Goal: Task Accomplishment & Management: Manage account settings

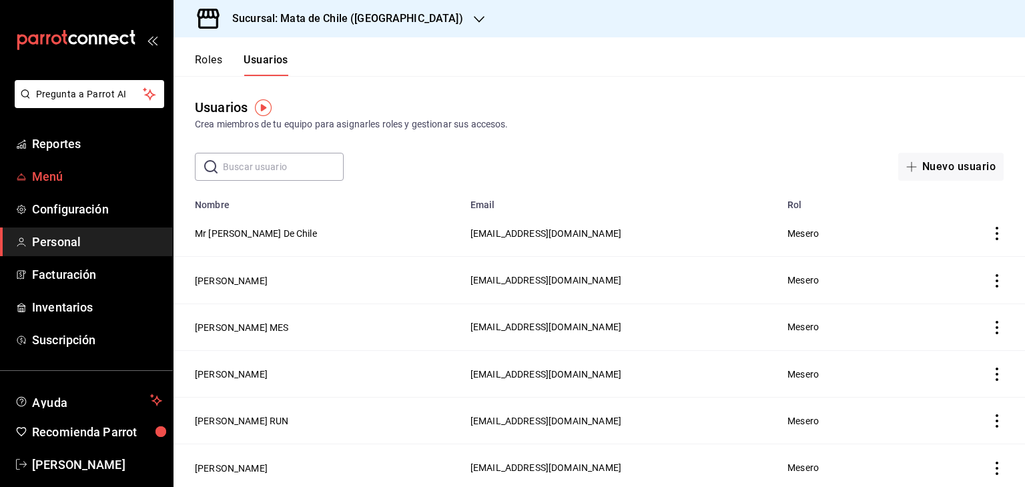
click at [33, 177] on span "Menú" at bounding box center [97, 176] width 130 height 18
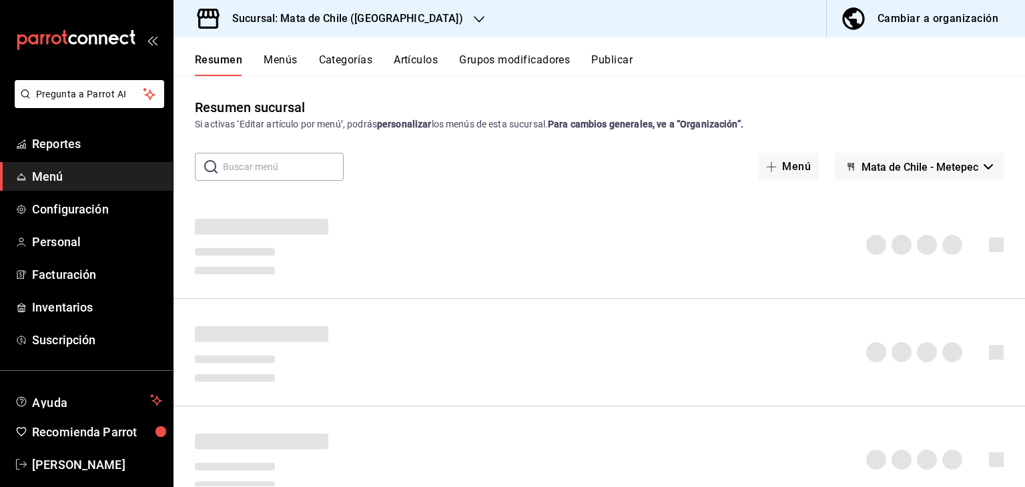
click at [339, 67] on button "Categorías" at bounding box center [346, 64] width 54 height 23
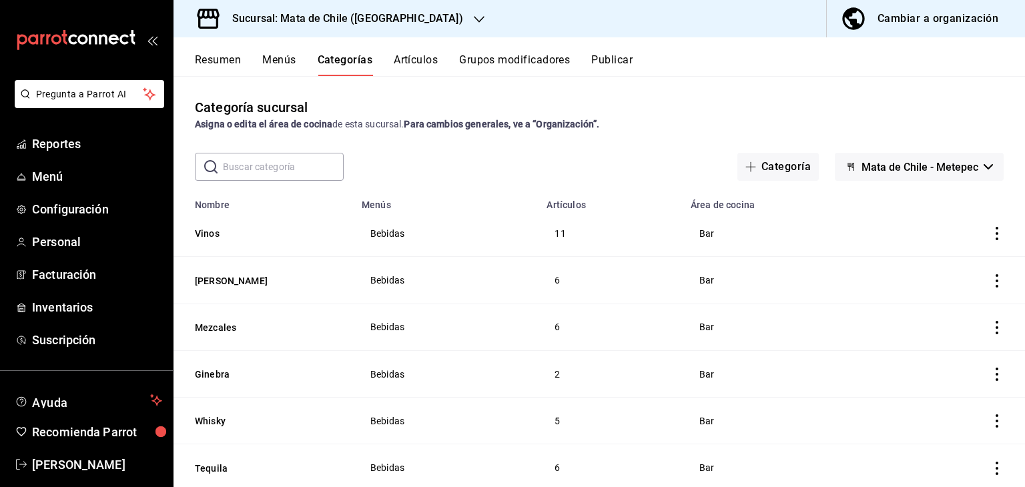
click at [267, 66] on button "Menús" at bounding box center [278, 64] width 33 height 23
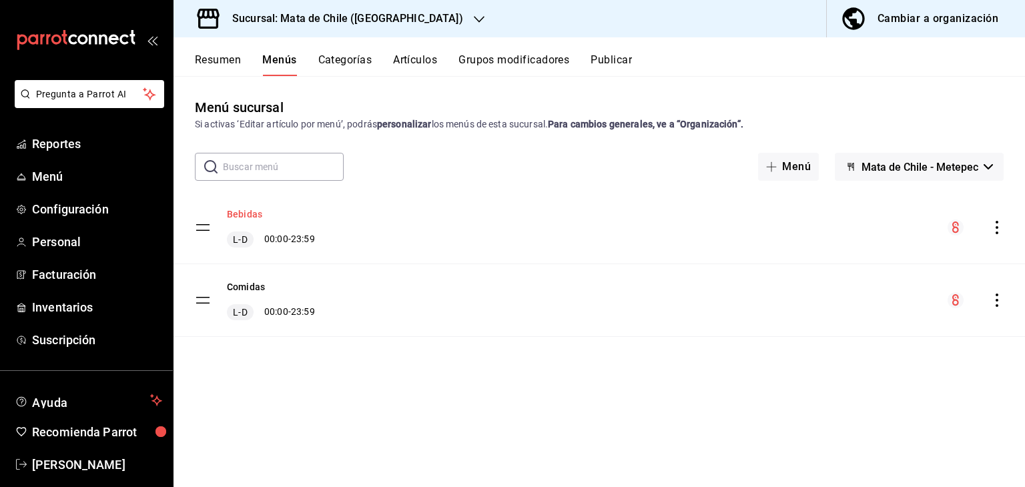
click at [251, 216] on button "Bebidas" at bounding box center [244, 213] width 35 height 13
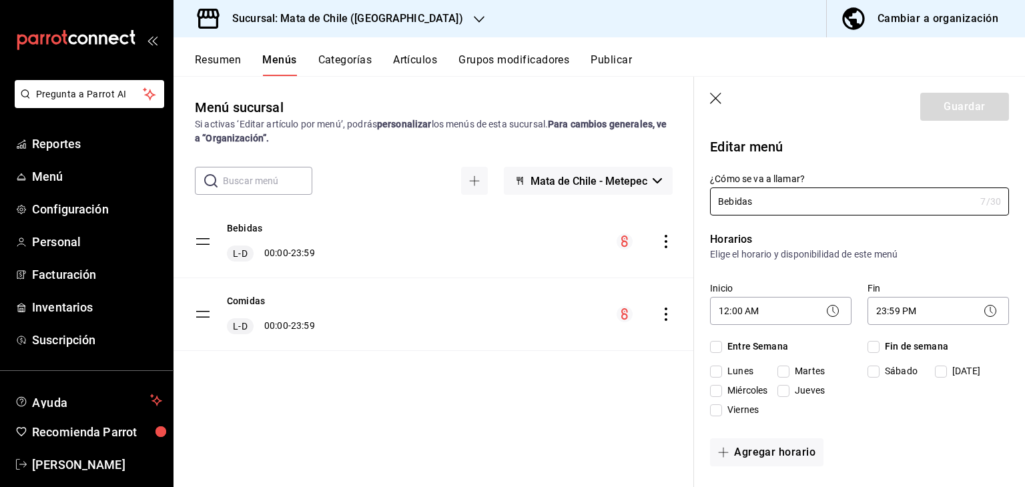
checkbox input "true"
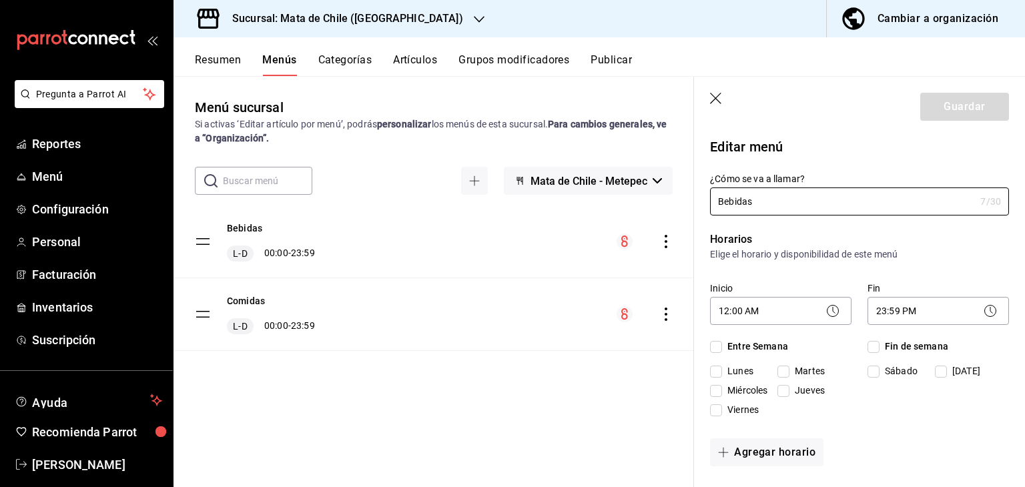
checkbox input "true"
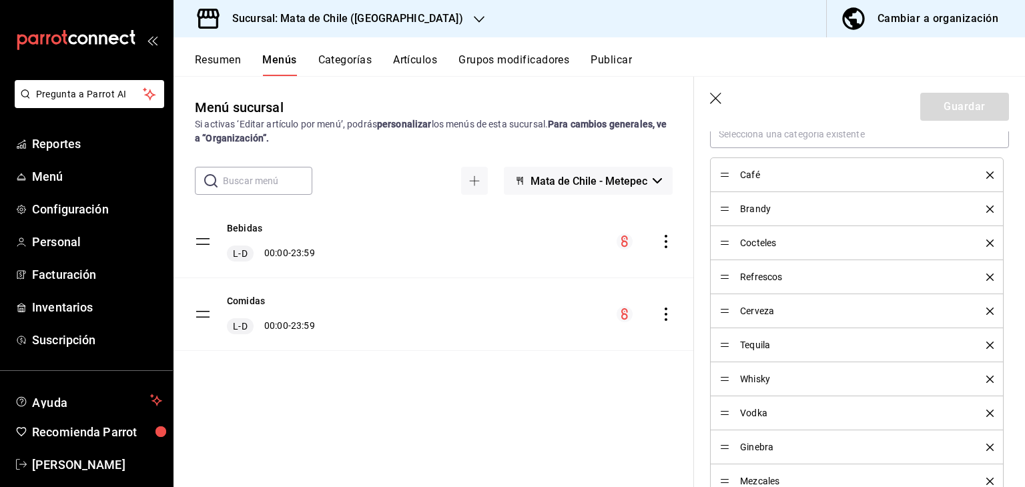
scroll to position [422, 0]
click at [729, 311] on div "Cerveza" at bounding box center [856, 308] width 273 height 15
drag, startPoint x: 726, startPoint y: 309, endPoint x: 716, endPoint y: 197, distance: 111.8
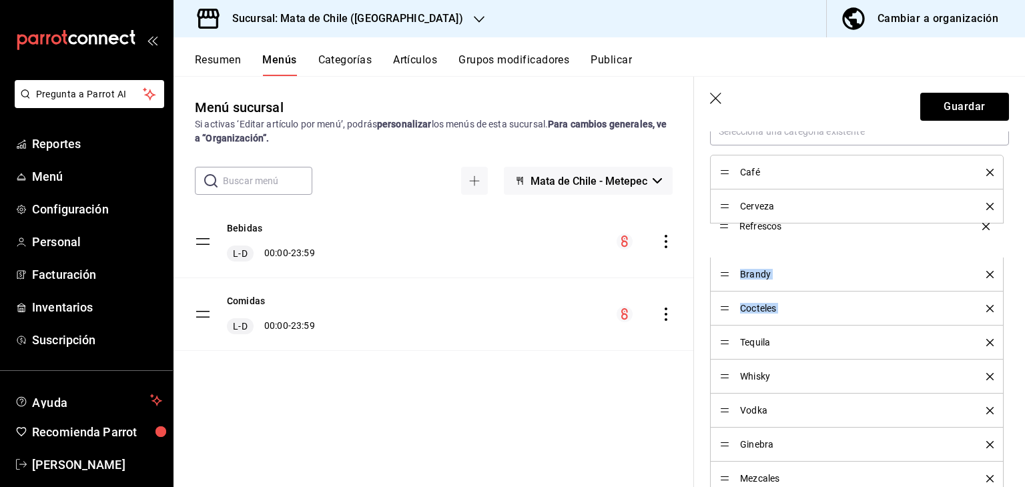
drag, startPoint x: 723, startPoint y: 309, endPoint x: 722, endPoint y: 230, distance: 79.4
drag, startPoint x: 724, startPoint y: 236, endPoint x: 714, endPoint y: 203, distance: 34.2
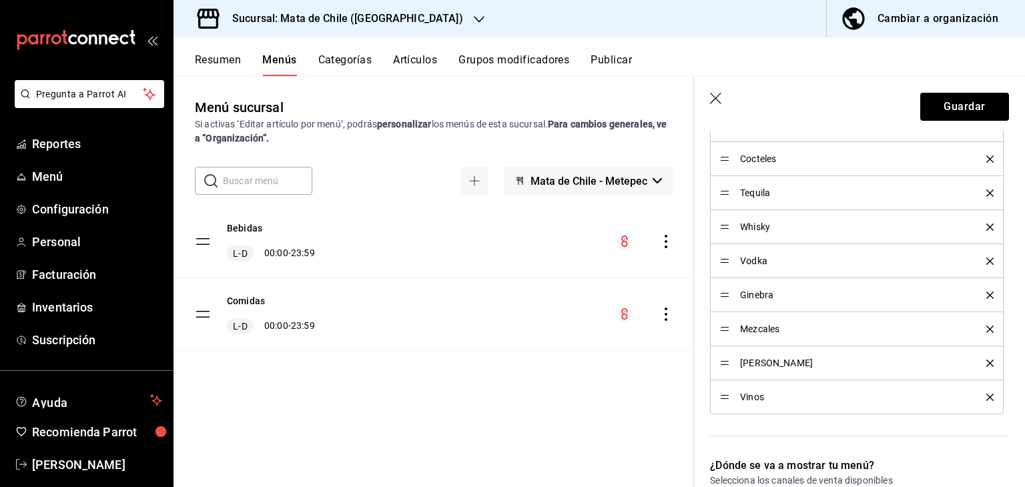
scroll to position [520, 0]
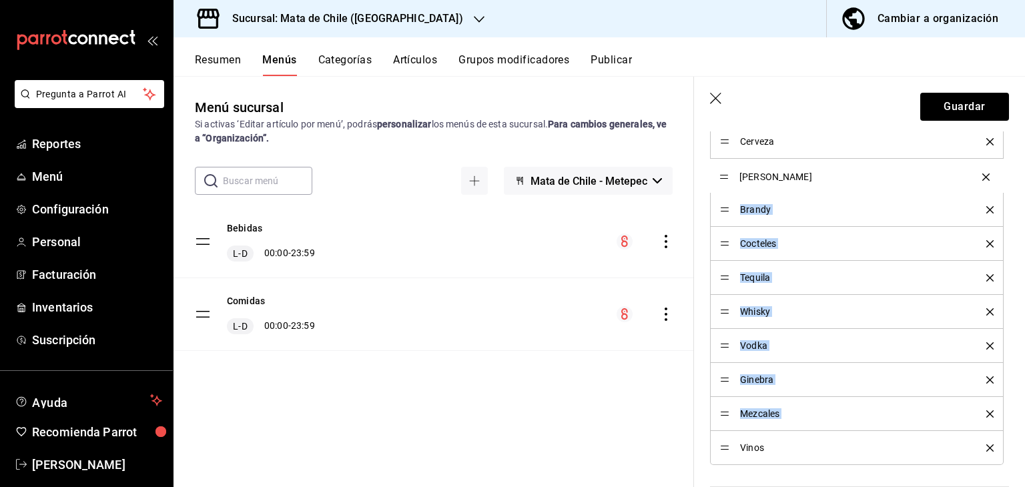
drag, startPoint x: 727, startPoint y: 414, endPoint x: 731, endPoint y: 179, distance: 235.5
drag, startPoint x: 726, startPoint y: 278, endPoint x: 719, endPoint y: 209, distance: 69.8
drag, startPoint x: 723, startPoint y: 442, endPoint x: 714, endPoint y: 406, distance: 37.7
click at [722, 384] on div "Ginebra" at bounding box center [856, 379] width 273 height 15
drag, startPoint x: 723, startPoint y: 378, endPoint x: 721, endPoint y: 460, distance: 82.7
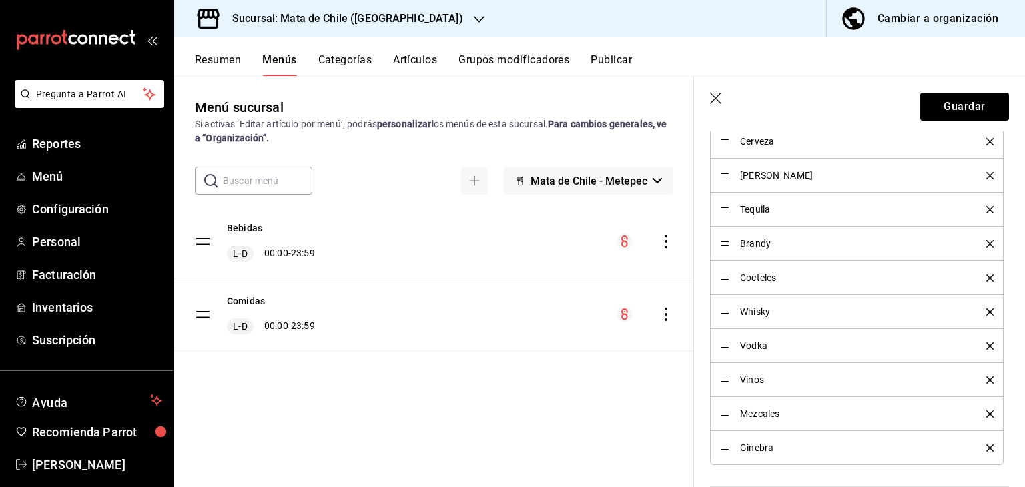
click at [724, 339] on div "Vodka" at bounding box center [856, 345] width 273 height 15
drag, startPoint x: 724, startPoint y: 343, endPoint x: 720, endPoint y: 458, distance: 114.8
drag, startPoint x: 726, startPoint y: 275, endPoint x: 718, endPoint y: 233, distance: 42.8
drag, startPoint x: 720, startPoint y: 273, endPoint x: 725, endPoint y: 404, distance: 130.2
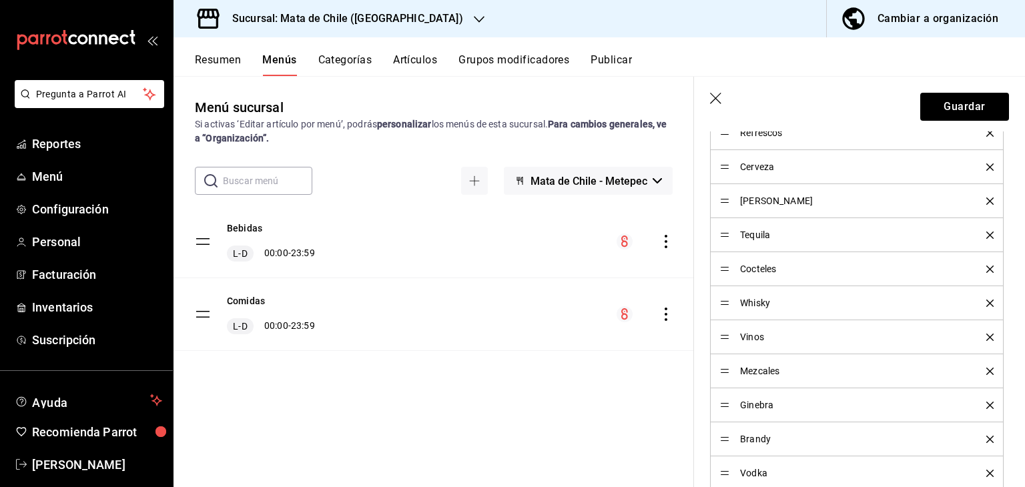
scroll to position [494, 0]
drag, startPoint x: 726, startPoint y: 374, endPoint x: 724, endPoint y: 275, distance: 98.7
drag, startPoint x: 722, startPoint y: 297, endPoint x: 710, endPoint y: 227, distance: 71.1
click at [710, 227] on ul "Café Refrescos Cerveza [PERSON_NAME] Tequila Mezcales Cocteles Whisky Vinos [PE…" at bounding box center [859, 287] width 299 height 409
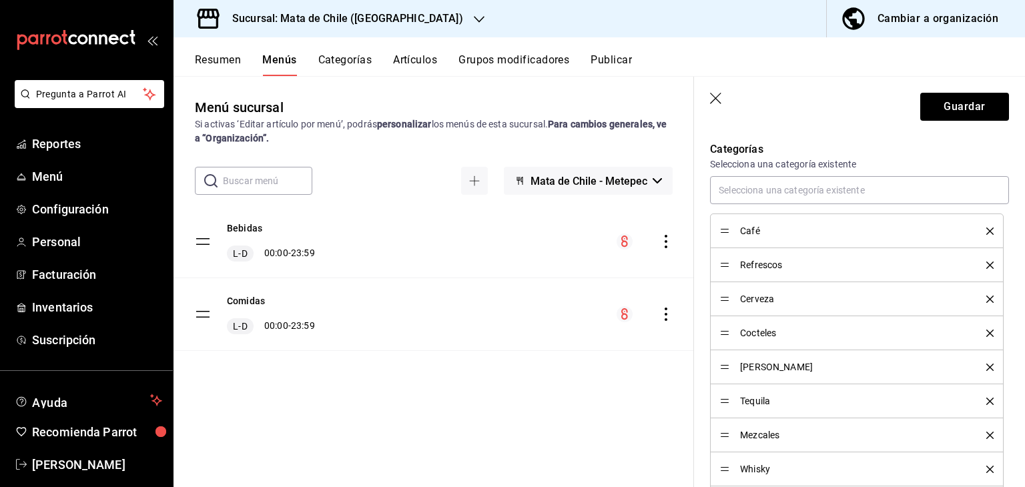
scroll to position [362, 0]
drag, startPoint x: 727, startPoint y: 233, endPoint x: 715, endPoint y: 259, distance: 28.7
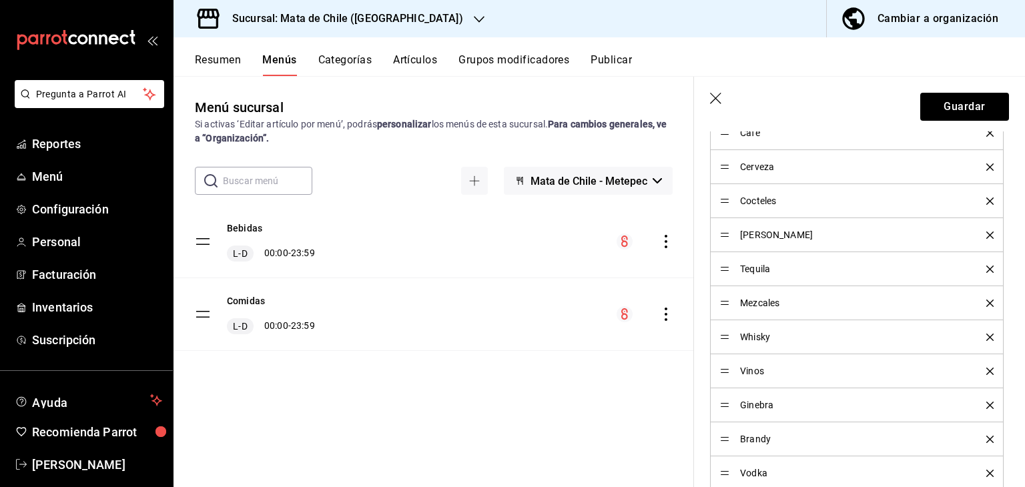
scroll to position [494, 0]
click at [943, 105] on button "Guardar" at bounding box center [964, 107] width 89 height 28
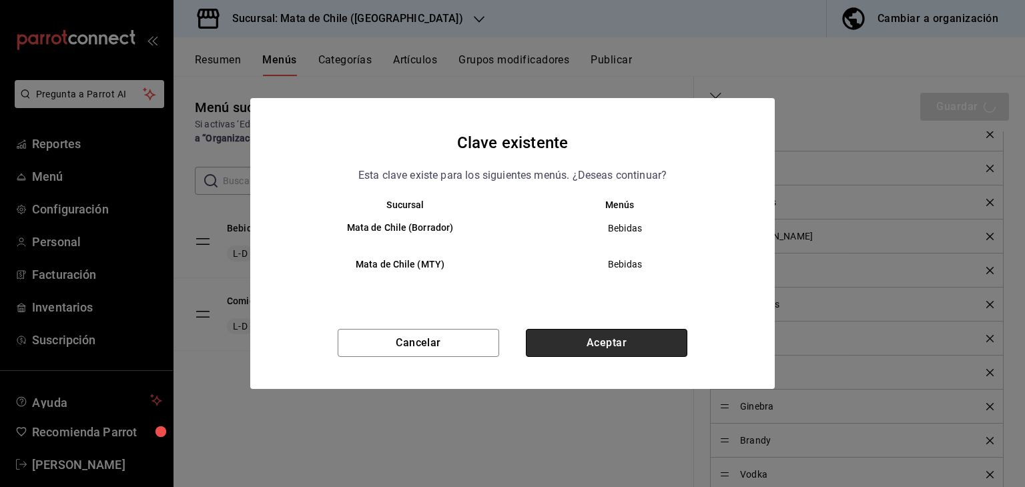
click at [590, 342] on button "Aceptar" at bounding box center [606, 343] width 161 height 28
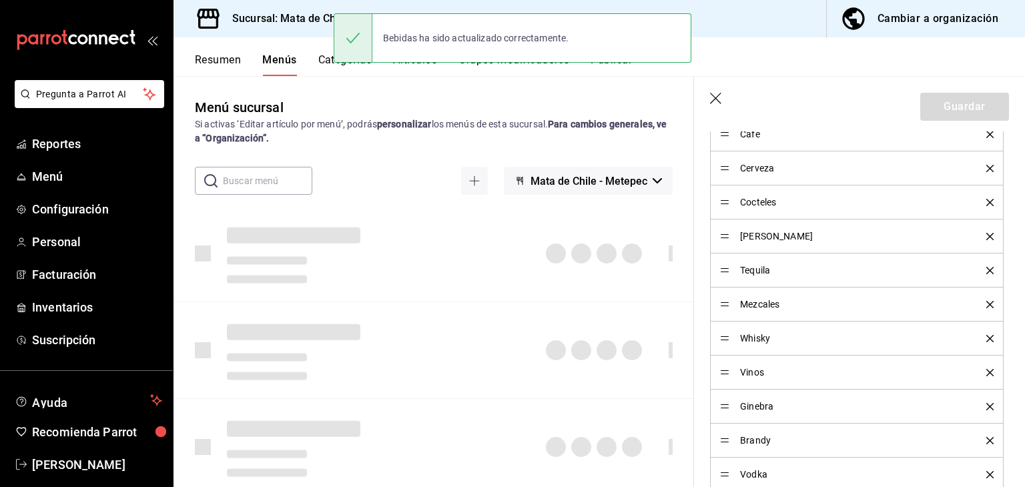
checkbox input "false"
type input "1758232586166"
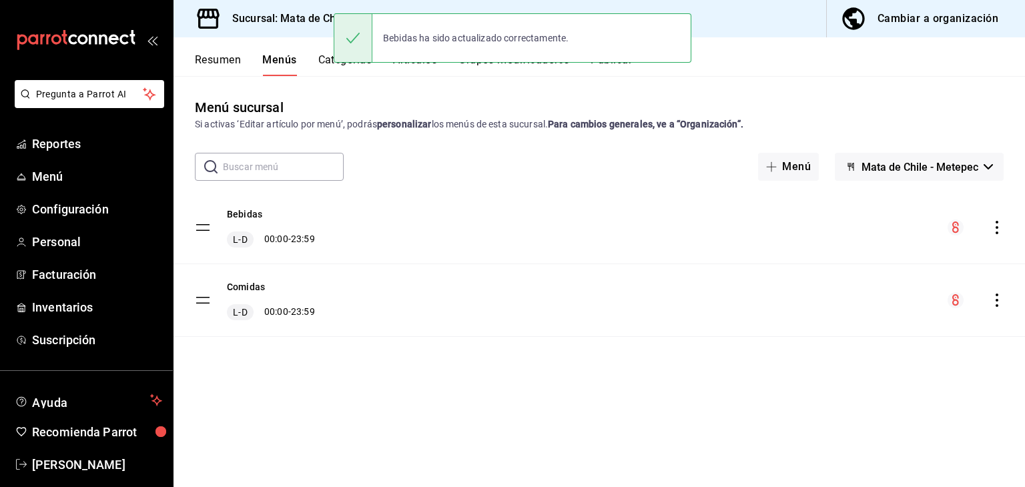
click at [410, 69] on button "Artículos" at bounding box center [415, 64] width 44 height 23
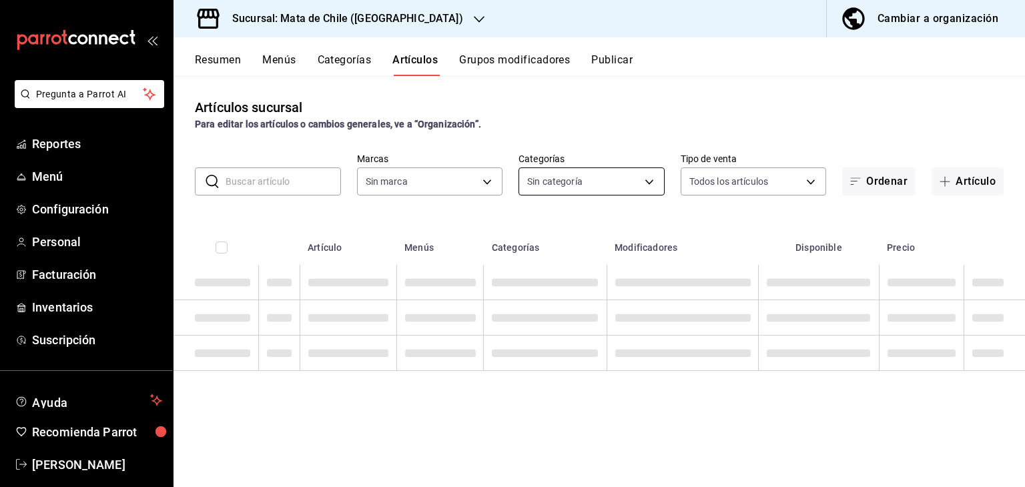
click at [604, 171] on body "Pregunta a Parrot AI Reportes Menú Configuración Personal Facturación Inventari…" at bounding box center [512, 243] width 1025 height 487
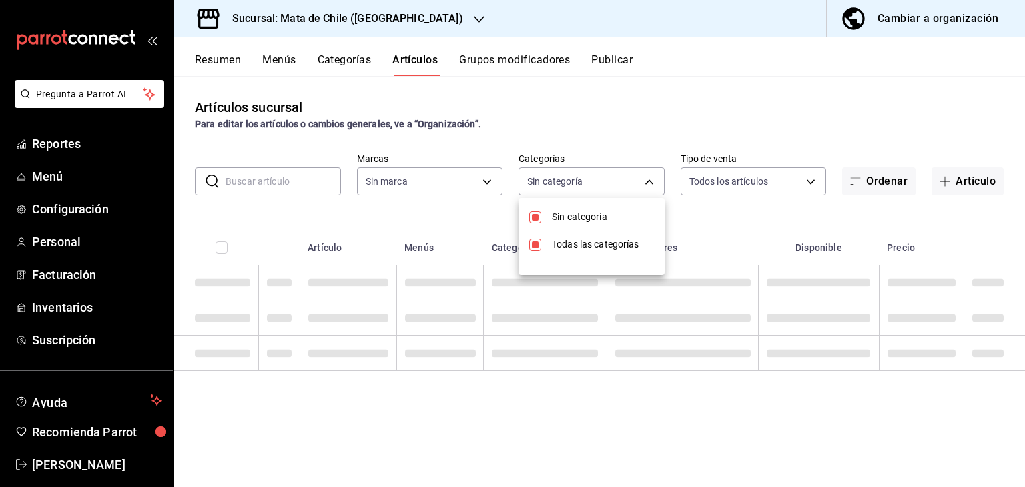
type input "f4b11457-1122-4e93-a1fc-b810eb3748b2"
click at [598, 170] on div at bounding box center [512, 243] width 1025 height 487
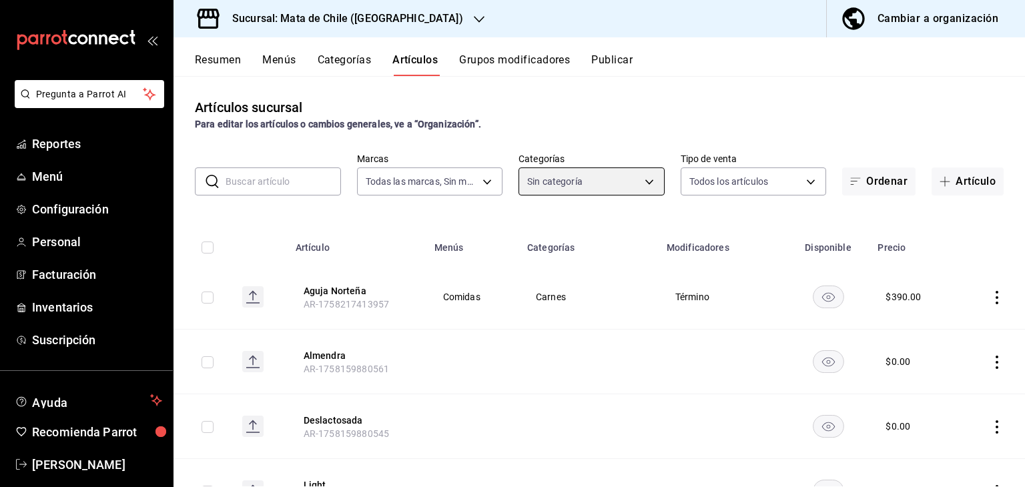
type input "a1fec979-7794-49c6-bfe9-4bedd1fc643c,d733d896-b241-4500-8c73-f8b4c6237982,c8a04…"
checkbox input "true"
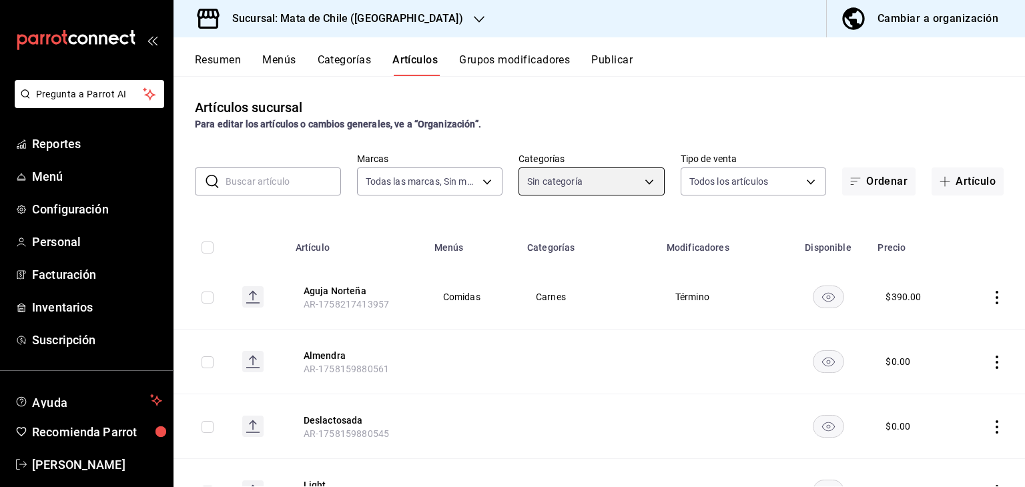
checkbox input "true"
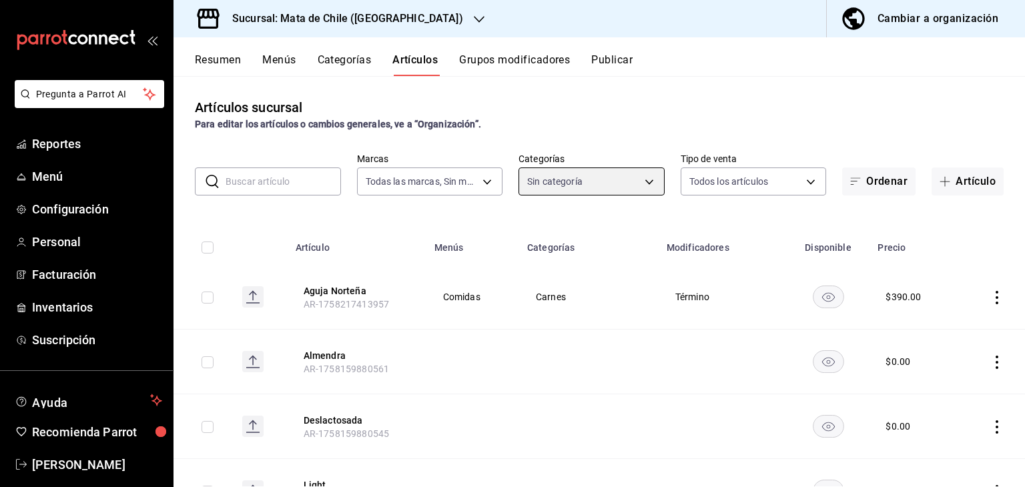
checkbox input "true"
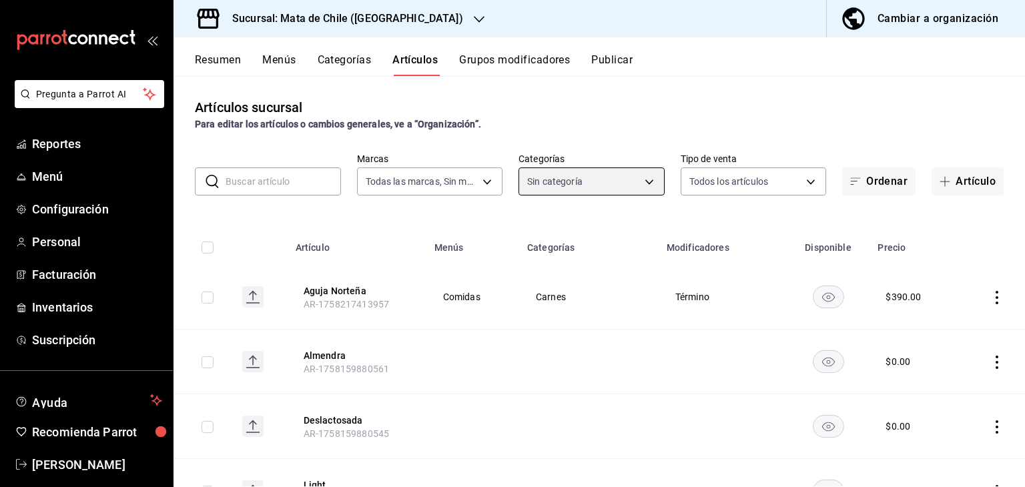
checkbox input "true"
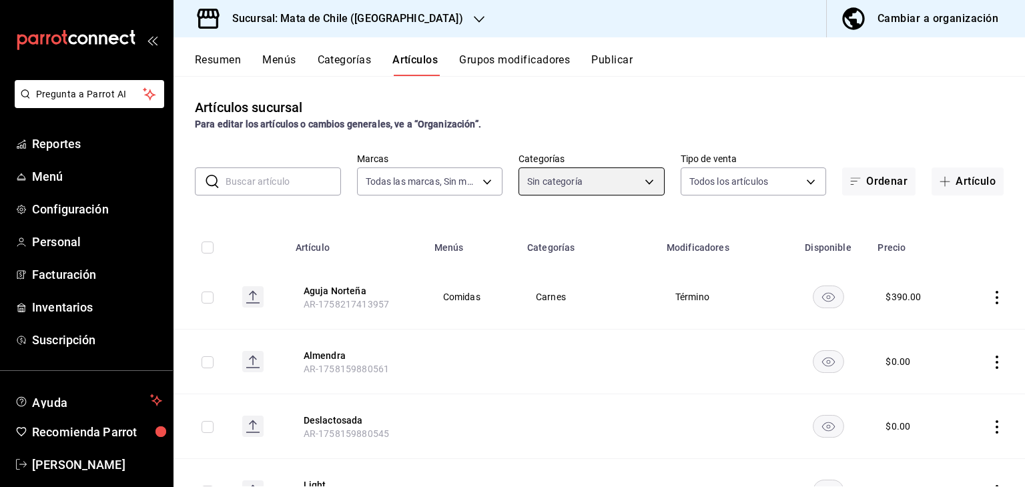
checkbox input "true"
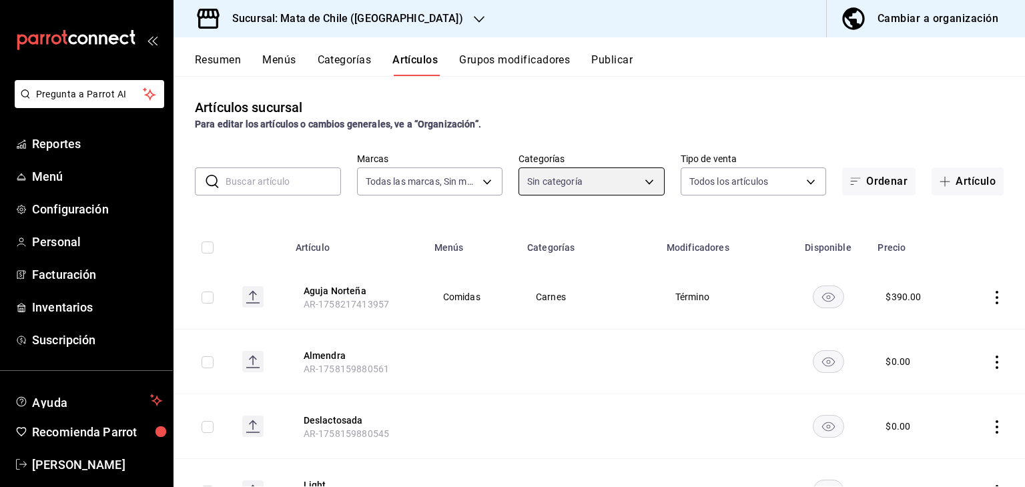
checkbox input "true"
click at [559, 183] on body "Pregunta a Parrot AI Reportes Menú Configuración Personal Facturación Inventari…" at bounding box center [512, 243] width 1025 height 487
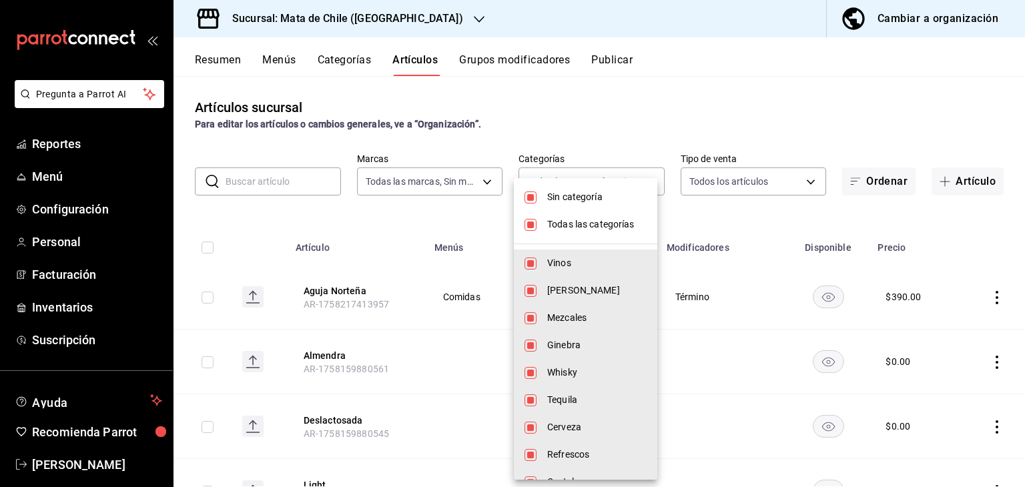
click at [562, 209] on li "Sin categoría" at bounding box center [585, 196] width 143 height 27
checkbox input "false"
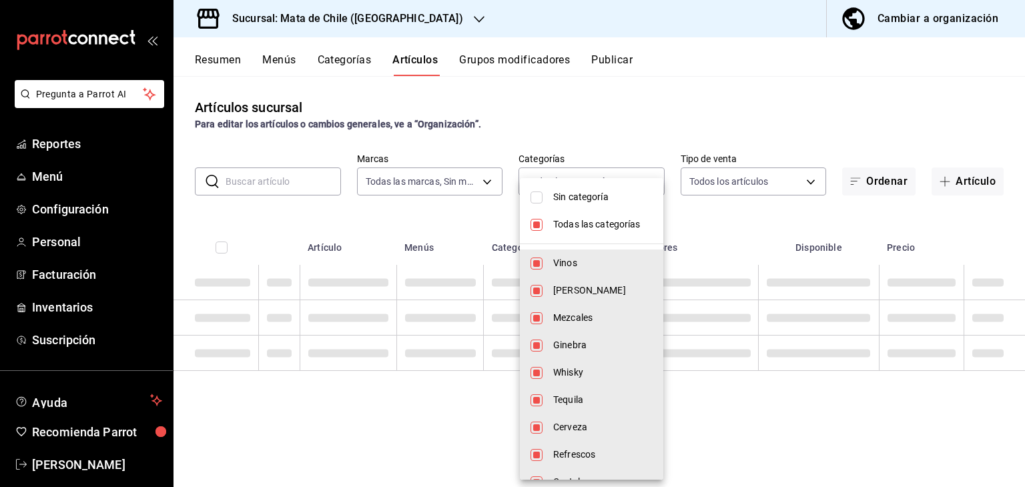
click at [566, 235] on li "Todas las categorías" at bounding box center [591, 224] width 143 height 27
checkbox input "false"
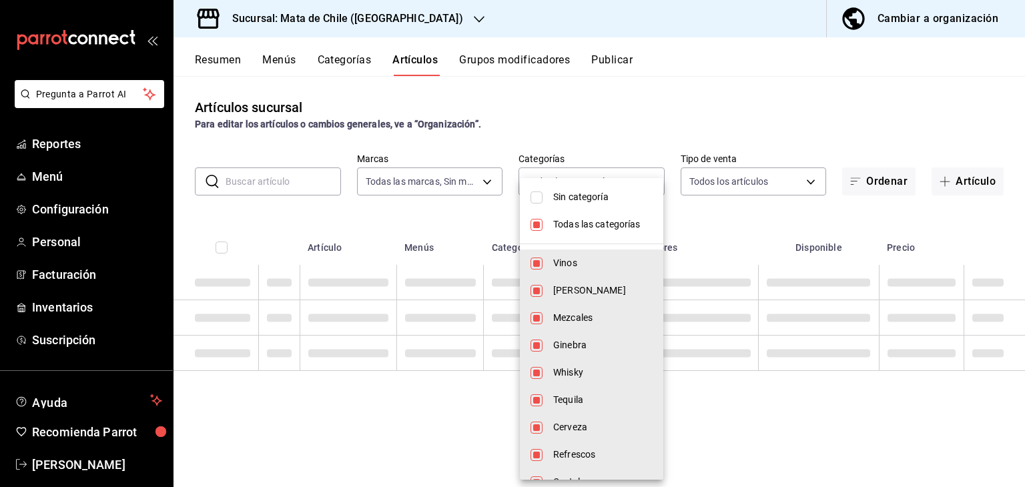
checkbox input "false"
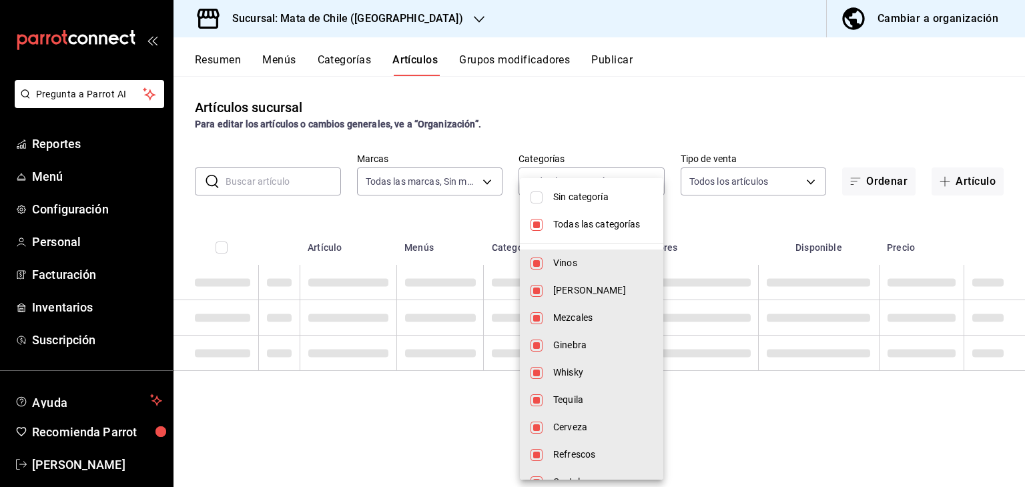
checkbox input "false"
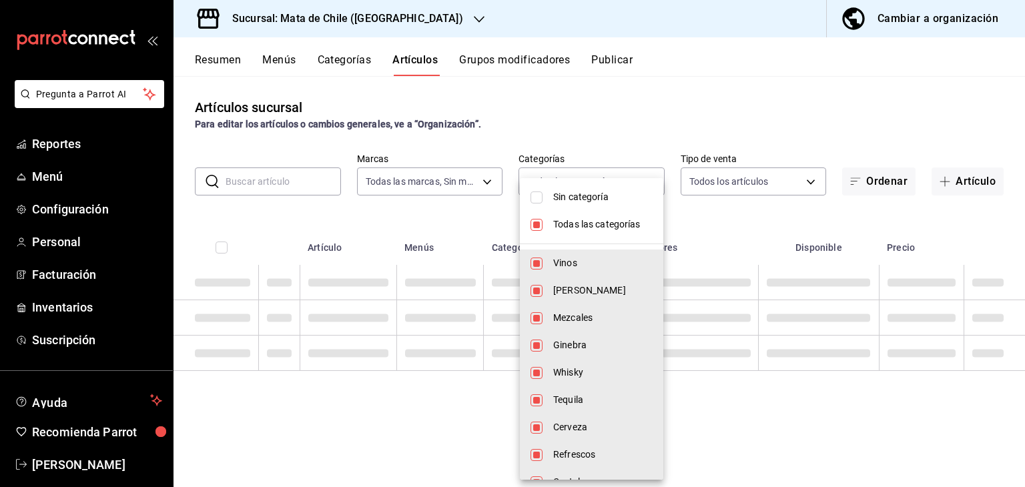
checkbox input "false"
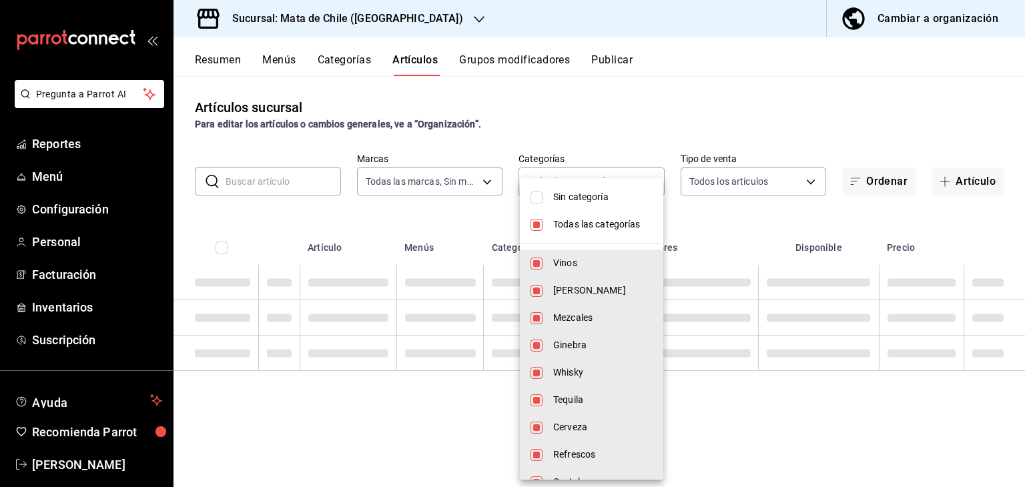
checkbox input "false"
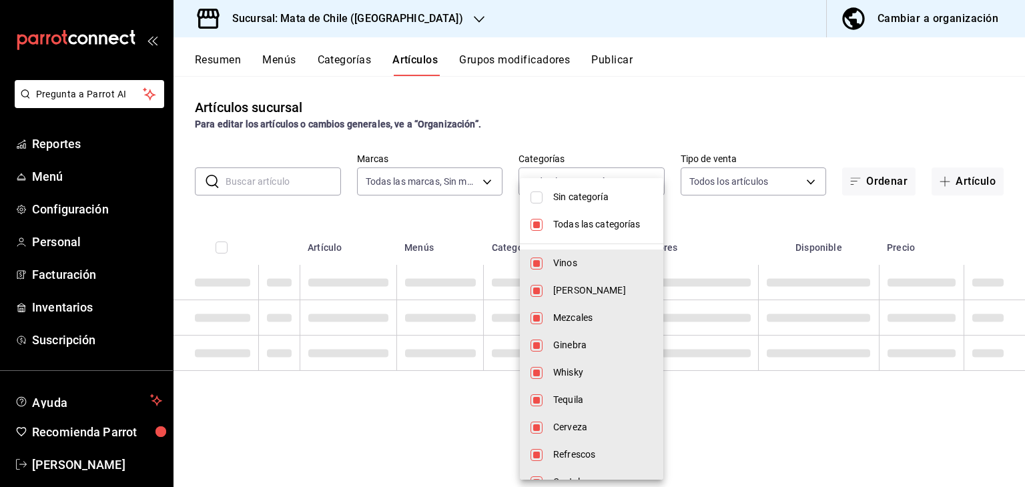
checkbox input "false"
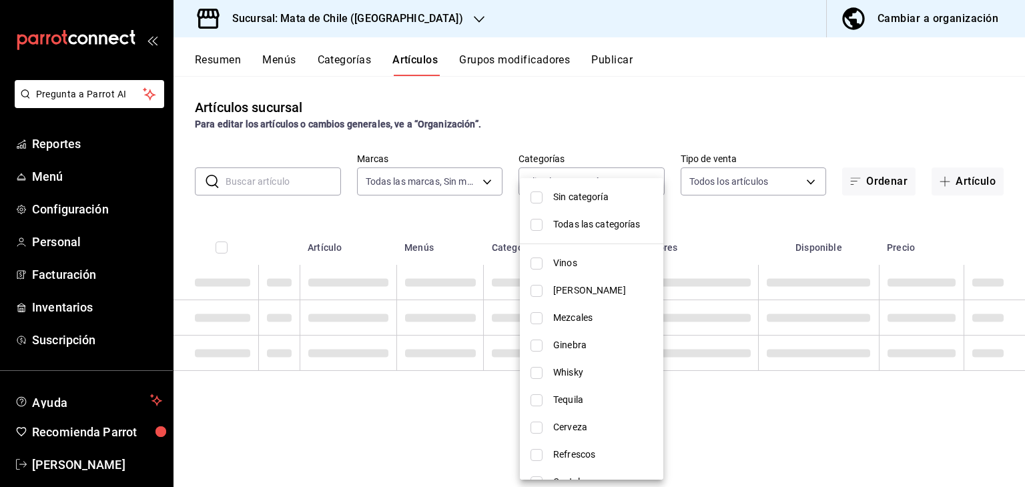
scroll to position [35, 0]
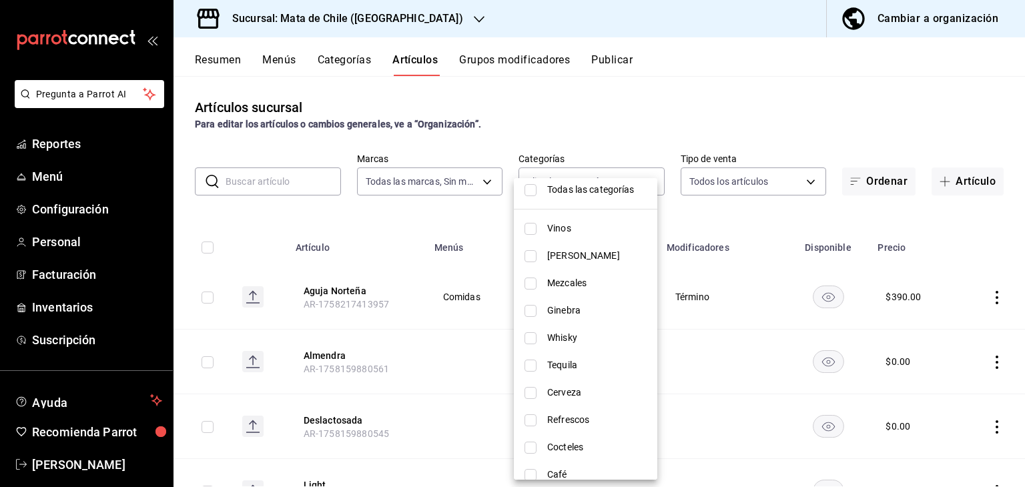
click at [550, 230] on span "Vinos" at bounding box center [596, 228] width 99 height 14
type input "a1fec979-7794-49c6-bfe9-4bedd1fc643c"
checkbox input "true"
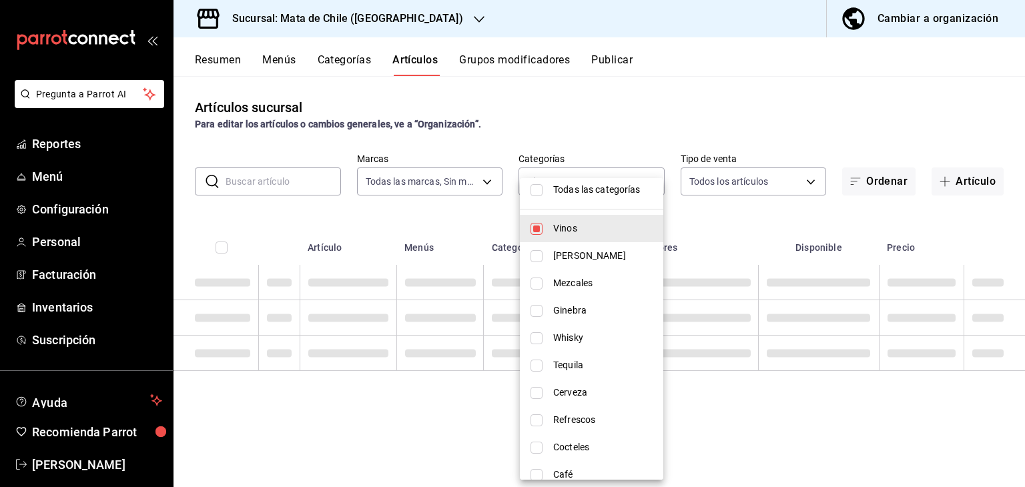
click at [616, 107] on div at bounding box center [512, 243] width 1025 height 487
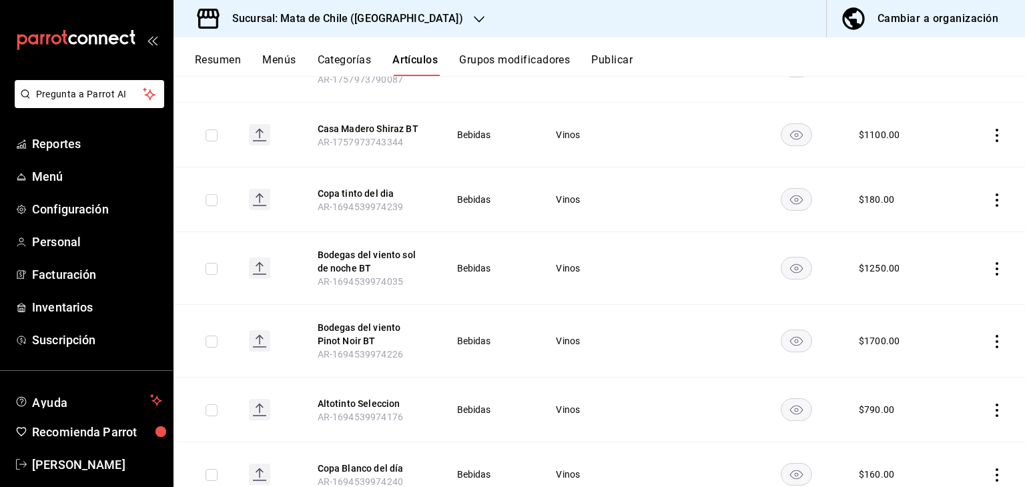
scroll to position [560, 0]
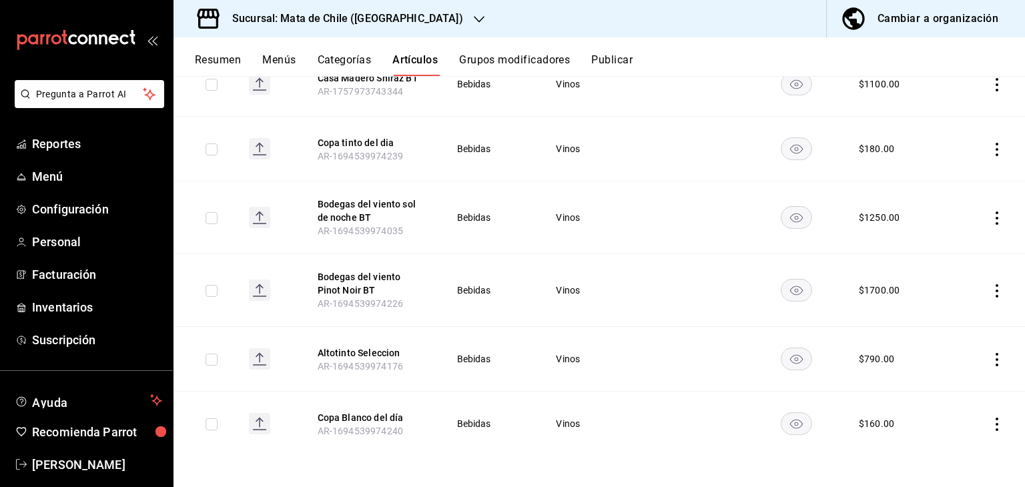
click at [795, 350] on rect "availability-product" at bounding box center [795, 359] width 31 height 22
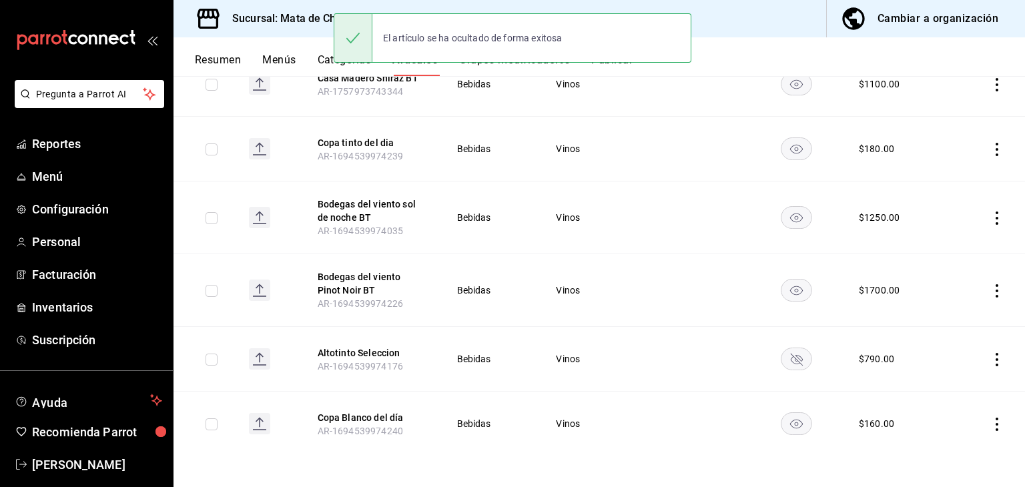
click at [792, 356] on icon "availability-product" at bounding box center [796, 360] width 12 height 12
click at [352, 351] on button "Altotinto Seleccion" at bounding box center [371, 352] width 107 height 13
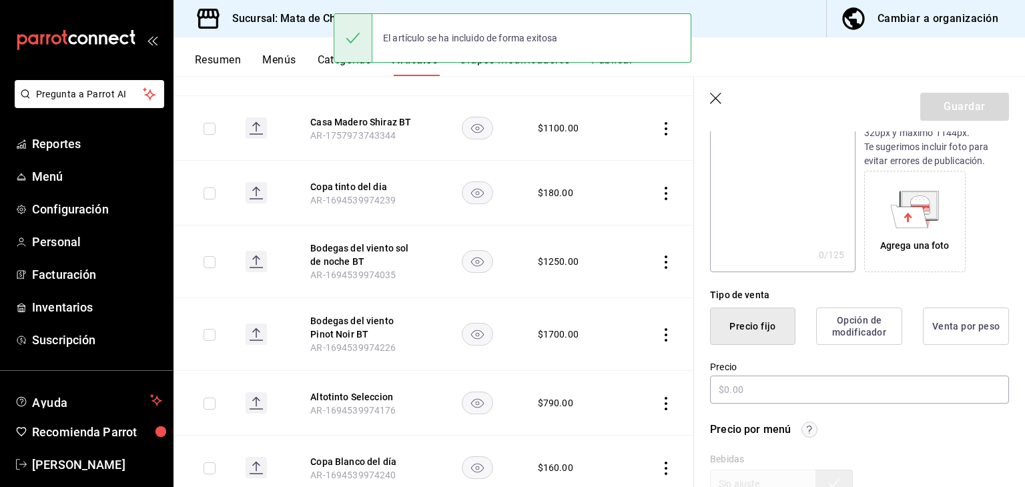
type input "$790.00"
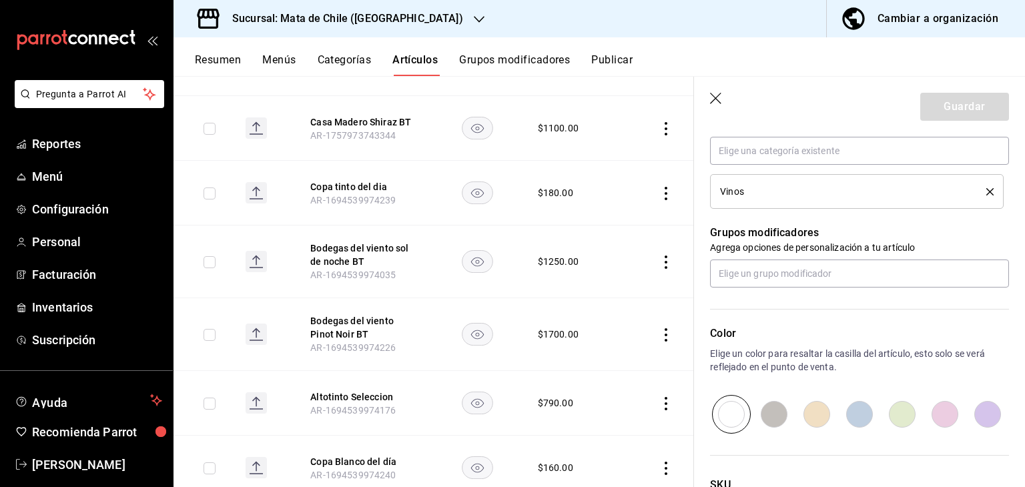
scroll to position [715, 0]
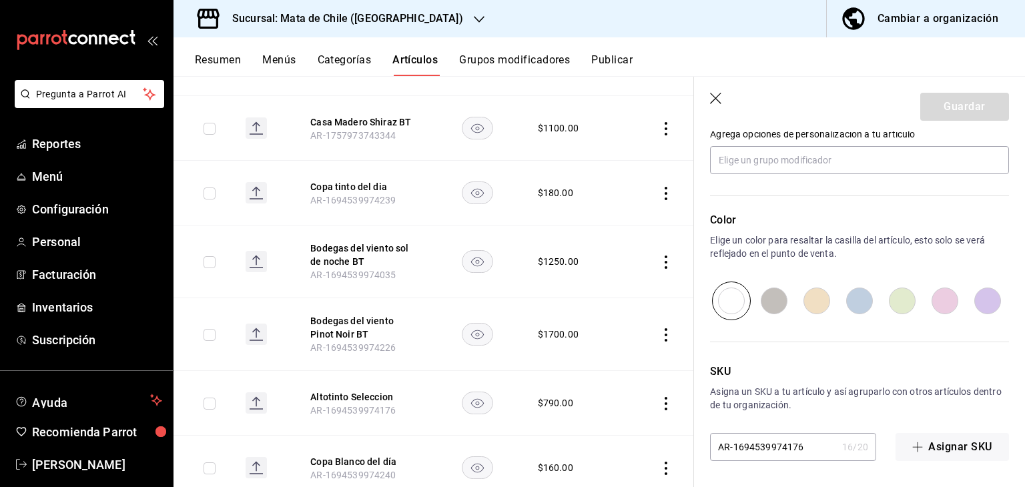
click at [718, 101] on icon "button" at bounding box center [716, 99] width 13 height 13
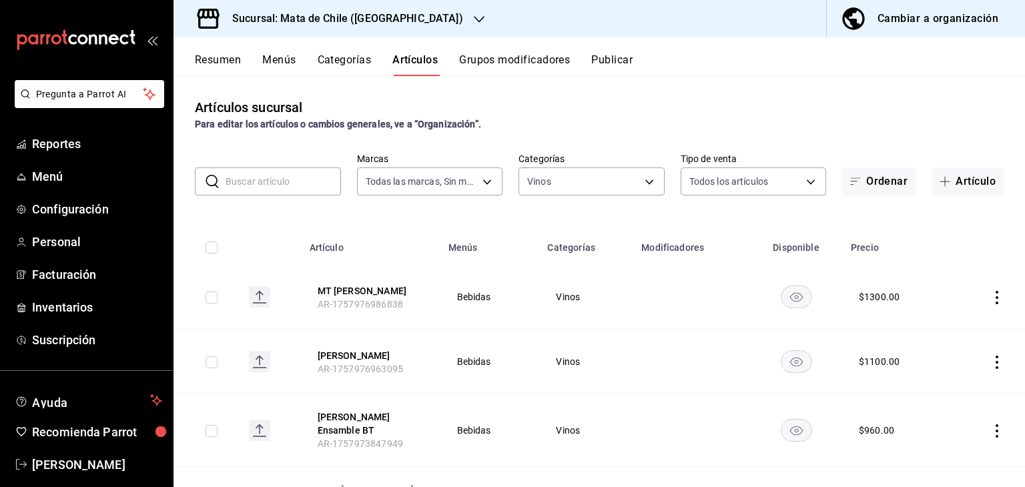
click at [628, 61] on button "Publicar" at bounding box center [611, 64] width 41 height 23
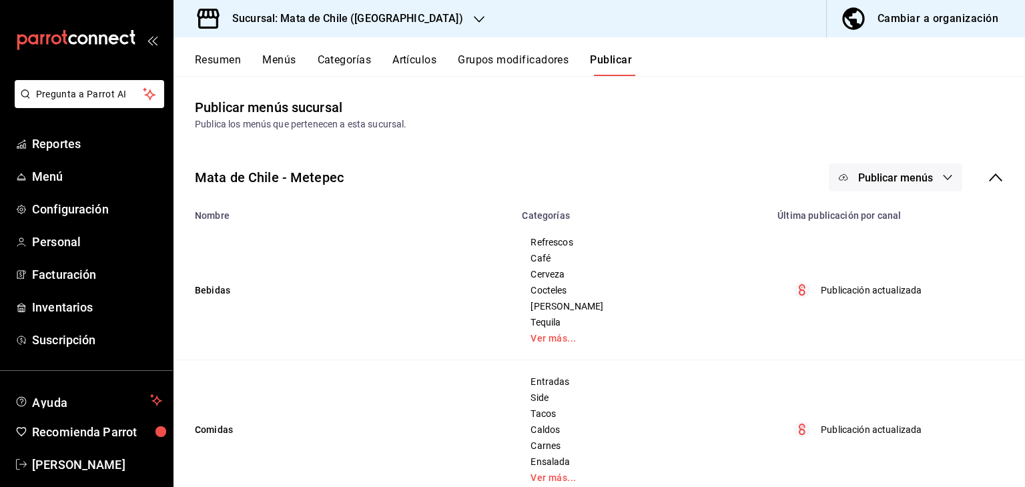
click at [896, 172] on span "Publicar menús" at bounding box center [895, 177] width 75 height 13
click at [854, 217] on circle at bounding box center [845, 220] width 21 height 21
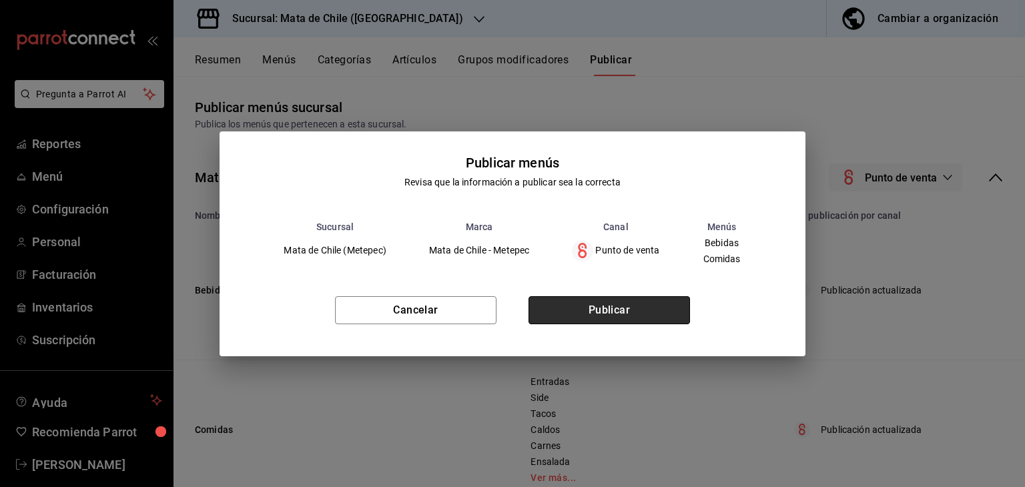
click at [643, 308] on button "Publicar" at bounding box center [608, 310] width 161 height 28
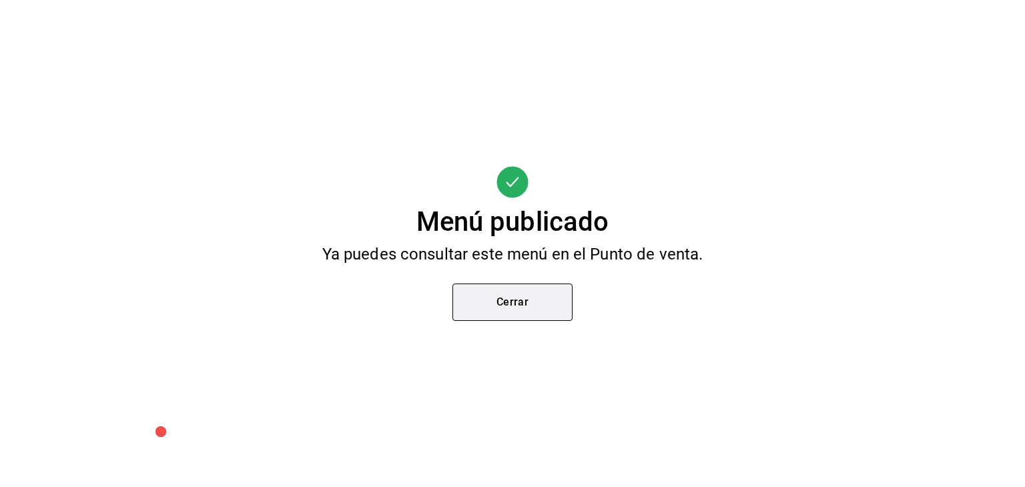
click at [508, 316] on button "Cerrar" at bounding box center [512, 301] width 120 height 37
